Goal: Transaction & Acquisition: Book appointment/travel/reservation

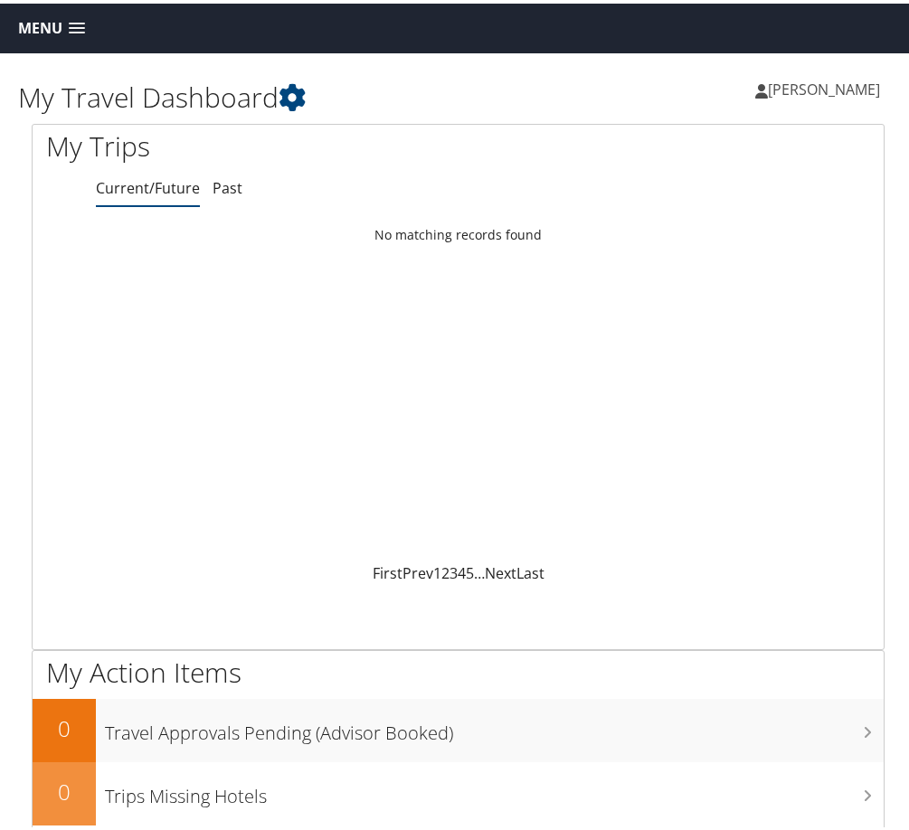
click at [42, 27] on span "Menu" at bounding box center [40, 24] width 44 height 17
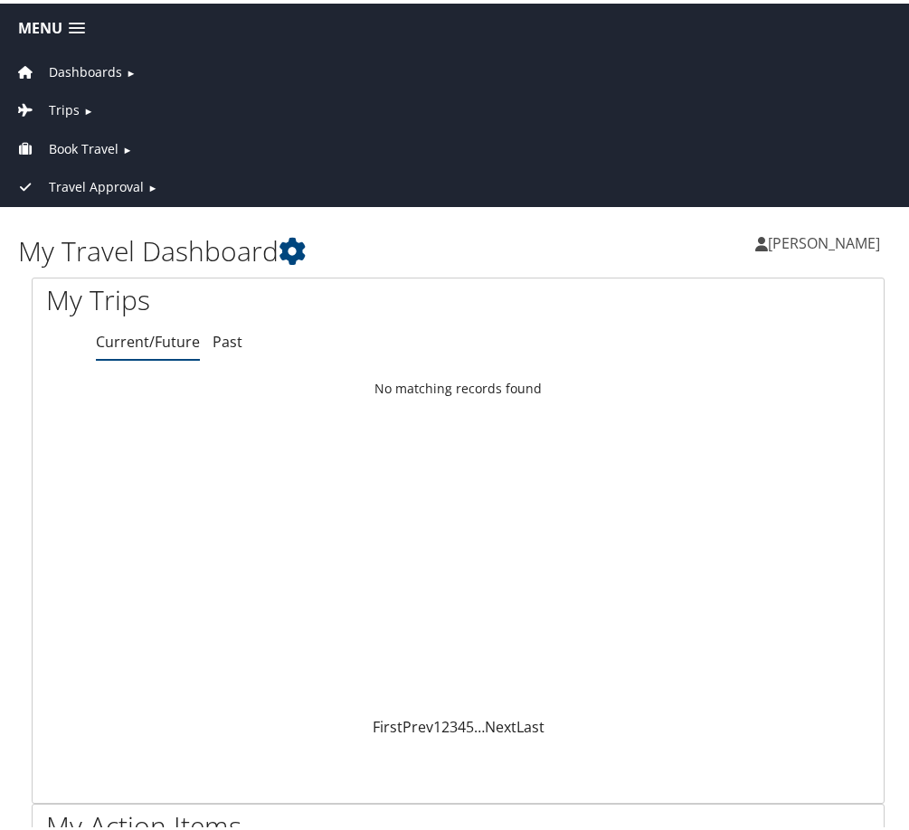
click at [81, 142] on span "Book Travel" at bounding box center [84, 146] width 70 height 20
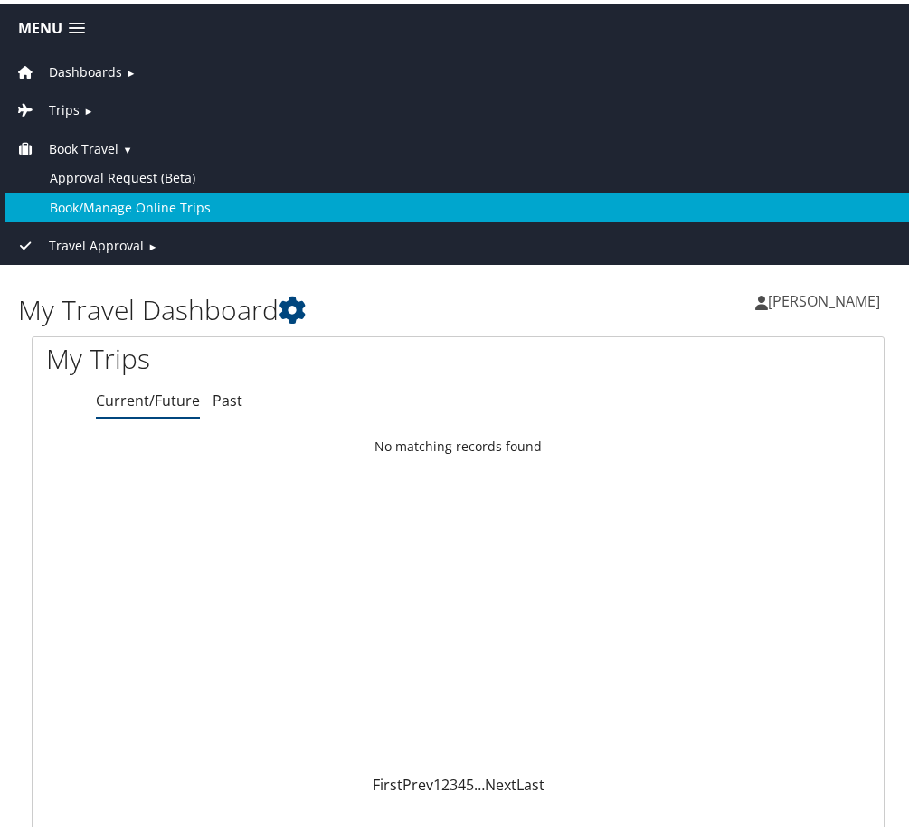
click at [109, 199] on link "Book/Manage Online Trips" at bounding box center [458, 204] width 907 height 29
